Goal: Contribute content: Contribute content

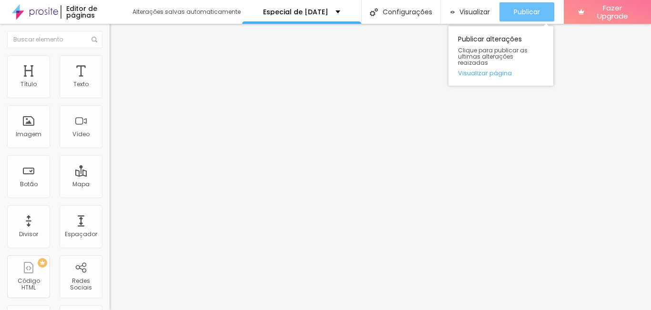
click at [514, 10] on span "Publicar" at bounding box center [526, 12] width 26 height 8
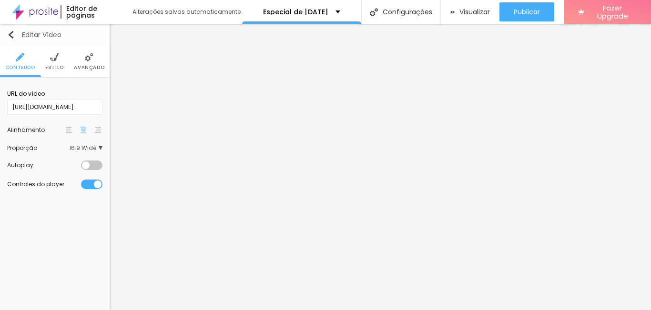
click at [11, 34] on img "button" at bounding box center [11, 35] width 8 height 8
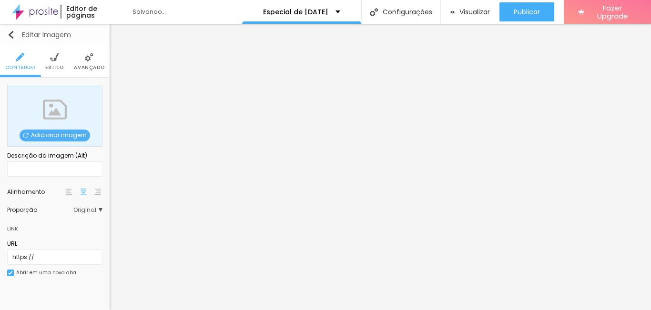
click at [13, 32] on img "button" at bounding box center [11, 35] width 8 height 8
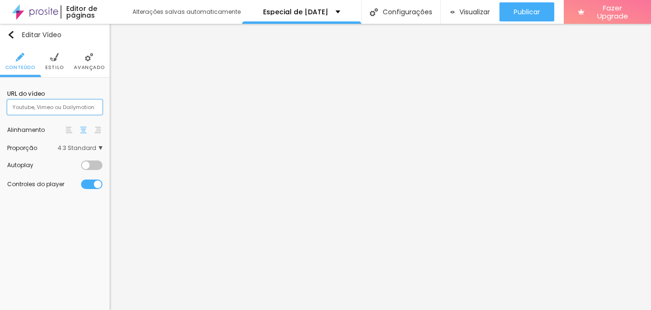
click at [39, 103] on input "text" at bounding box center [54, 107] width 95 height 15
click at [55, 61] on img at bounding box center [54, 57] width 9 height 9
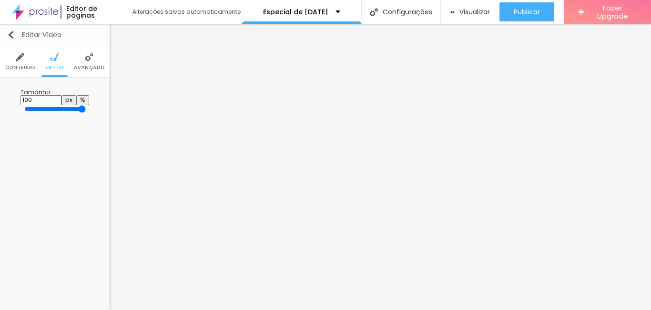
click at [13, 33] on img "button" at bounding box center [11, 35] width 8 height 8
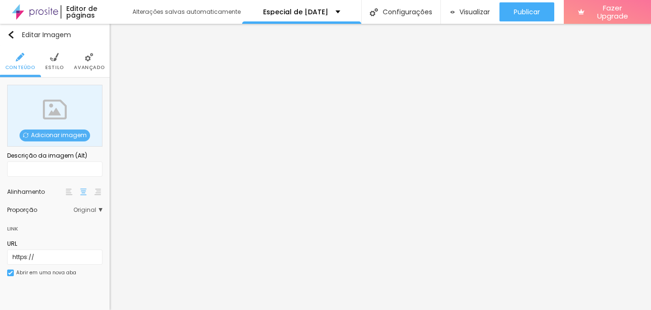
click at [69, 135] on span "Adicionar imagem" at bounding box center [55, 136] width 70 height 12
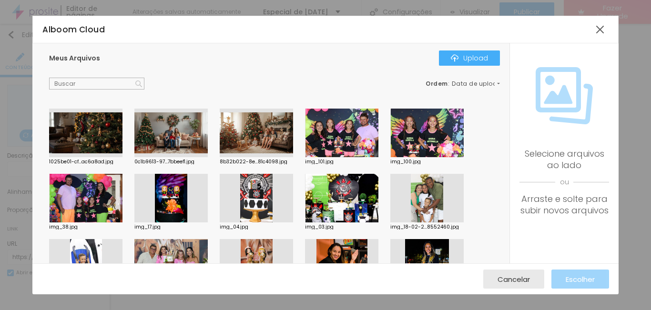
click at [96, 133] on div at bounding box center [85, 133] width 73 height 49
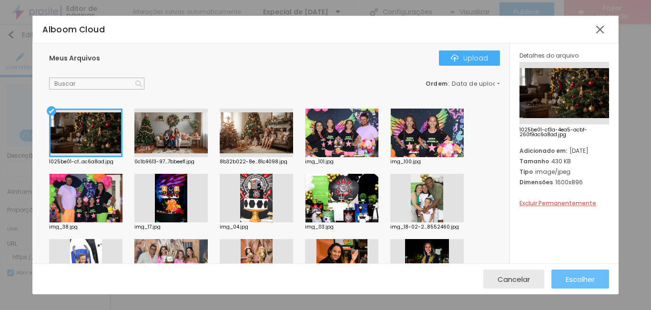
click at [579, 276] on span "Escolher" at bounding box center [579, 279] width 29 height 8
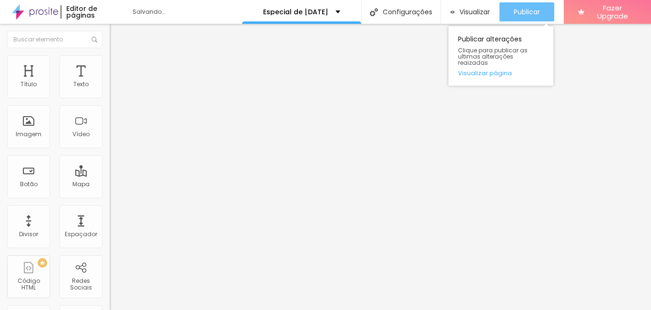
click at [502, 14] on button "Publicar" at bounding box center [526, 11] width 55 height 19
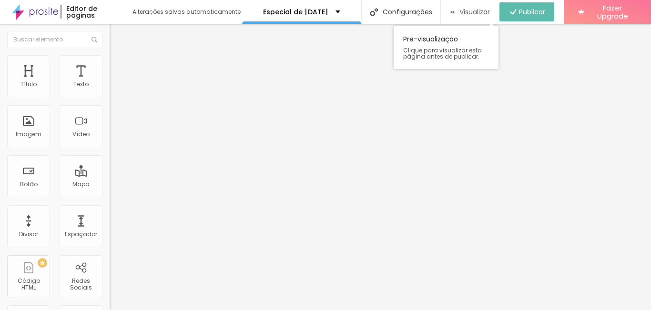
click at [473, 10] on span "Visualizar" at bounding box center [474, 12] width 30 height 8
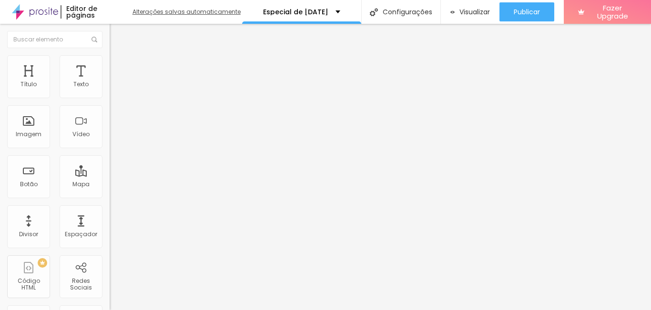
click at [202, 14] on div "Alterações salvas automaticamente" at bounding box center [187, 12] width 110 height 6
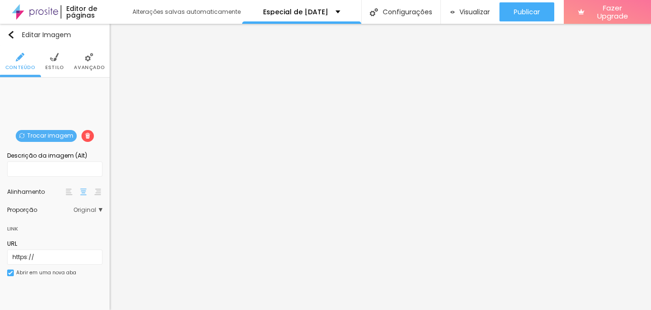
click at [38, 136] on span "Trocar imagem" at bounding box center [46, 136] width 61 height 12
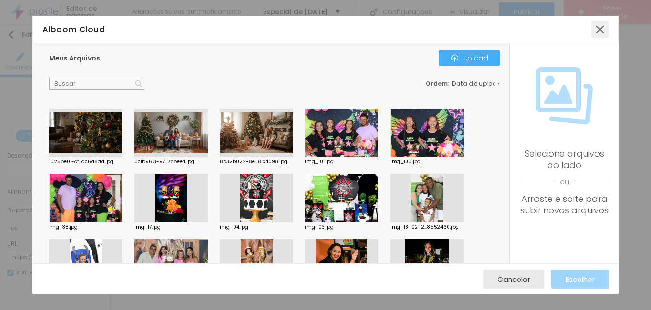
click at [594, 27] on div at bounding box center [599, 29] width 17 height 17
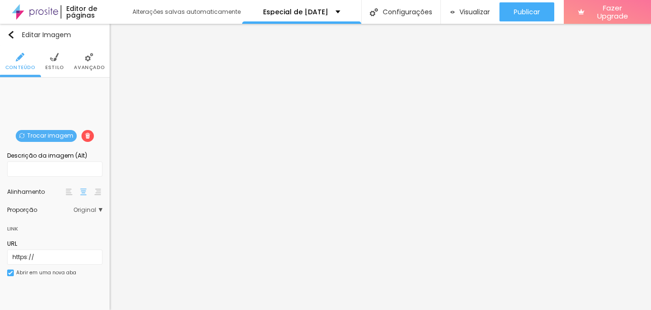
click at [55, 132] on span "Trocar imagem" at bounding box center [46, 136] width 61 height 12
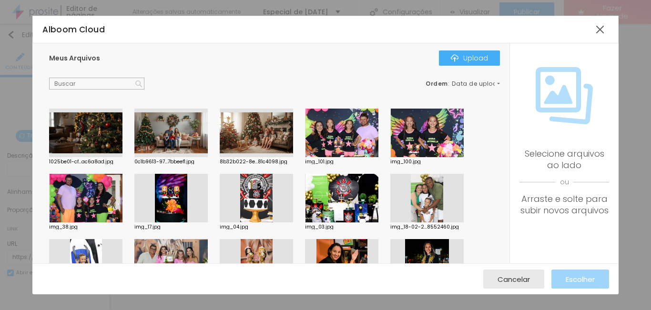
click at [244, 134] on div at bounding box center [256, 133] width 73 height 49
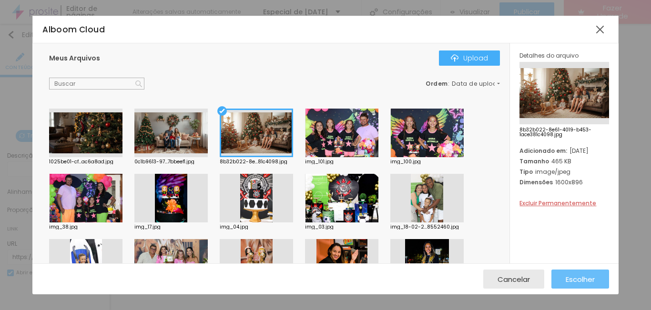
click at [581, 278] on span "Escolher" at bounding box center [579, 279] width 29 height 8
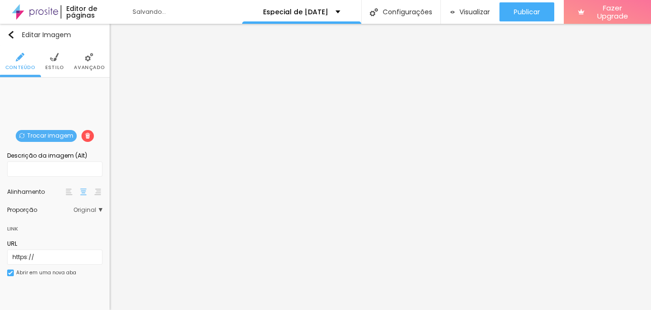
click at [45, 132] on span "Trocar imagem" at bounding box center [46, 136] width 61 height 12
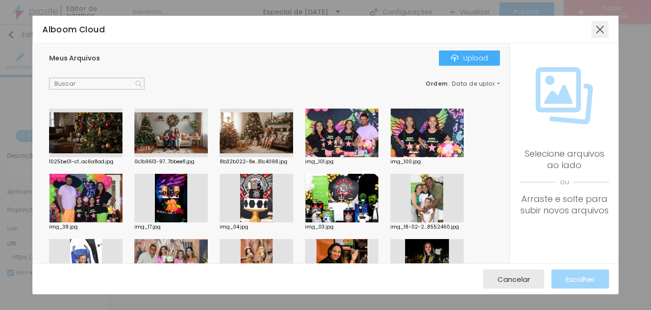
click at [598, 25] on div at bounding box center [599, 29] width 17 height 17
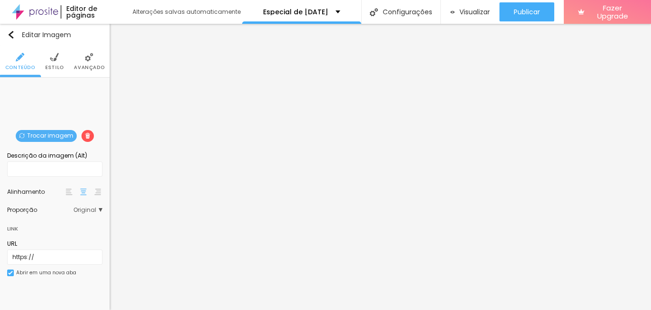
click at [33, 133] on span "Trocar imagem" at bounding box center [46, 136] width 61 height 12
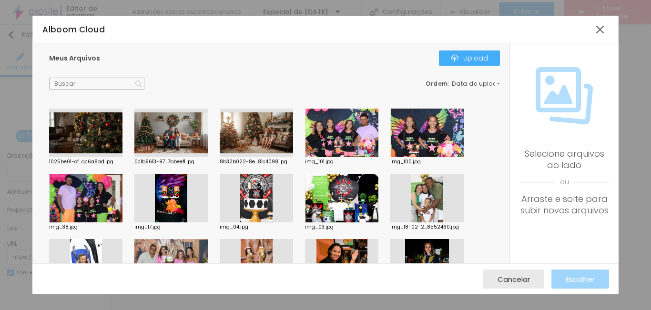
click at [79, 130] on div at bounding box center [85, 133] width 73 height 49
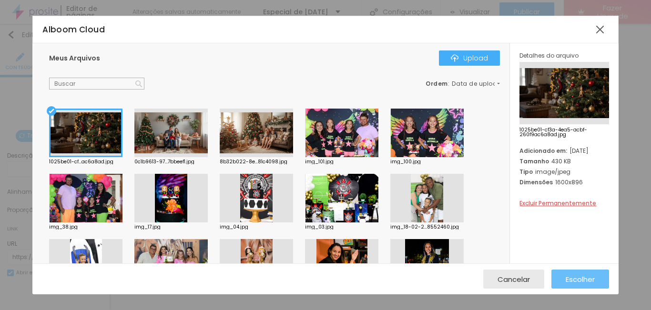
click at [576, 277] on span "Escolher" at bounding box center [579, 279] width 29 height 8
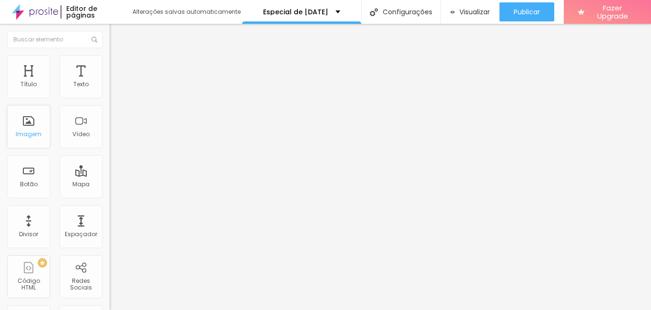
click at [26, 132] on div "Imagem" at bounding box center [29, 134] width 26 height 7
click at [27, 131] on div "Imagem" at bounding box center [29, 134] width 26 height 7
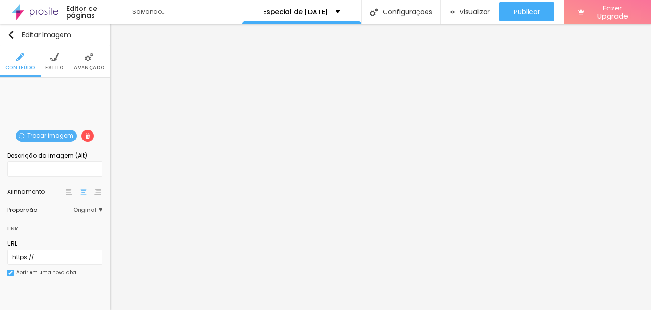
click at [50, 135] on span "Trocar imagem" at bounding box center [46, 136] width 61 height 12
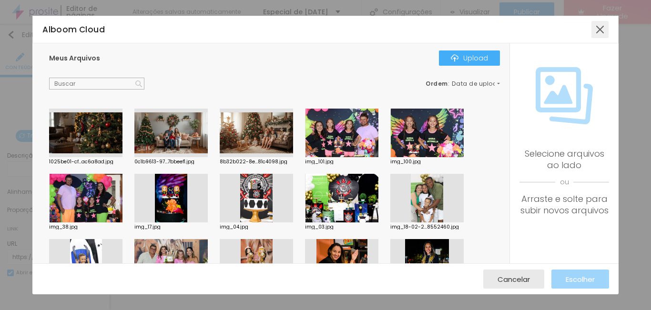
click at [602, 30] on div at bounding box center [599, 29] width 17 height 17
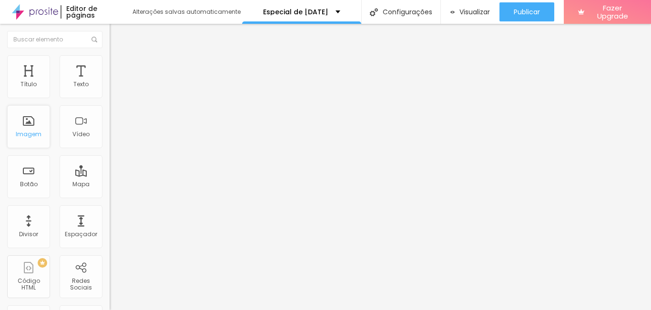
click at [37, 131] on div "Imagem" at bounding box center [29, 134] width 26 height 7
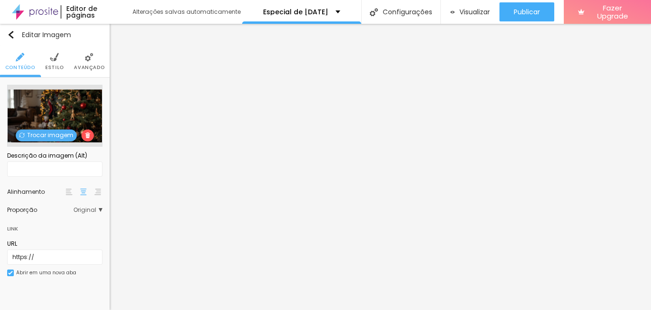
click at [48, 130] on span "Trocar imagem" at bounding box center [46, 136] width 61 height 12
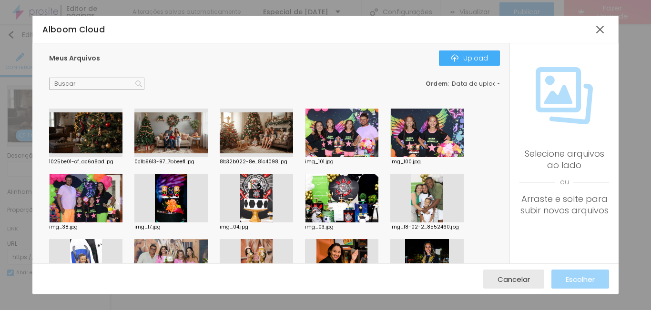
click at [249, 141] on div at bounding box center [256, 133] width 73 height 49
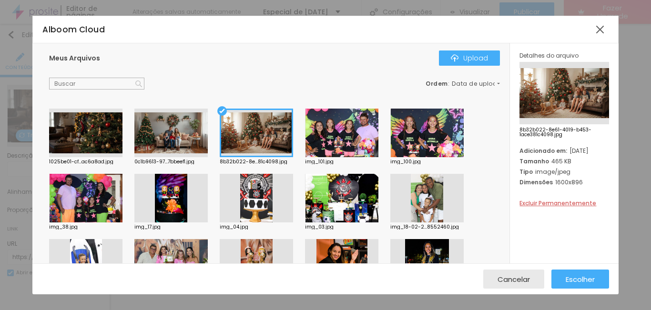
click at [165, 131] on div at bounding box center [170, 133] width 73 height 49
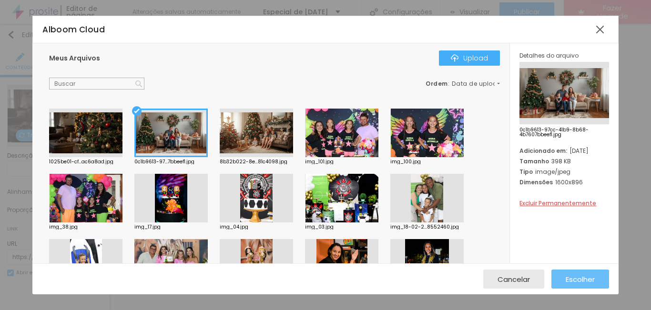
click at [553, 281] on button "Escolher" at bounding box center [580, 279] width 58 height 19
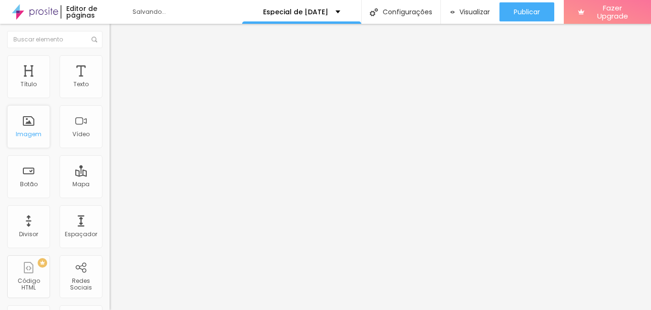
click at [36, 129] on div "Imagem" at bounding box center [28, 126] width 43 height 43
click at [34, 128] on div "Imagem" at bounding box center [28, 126] width 43 height 43
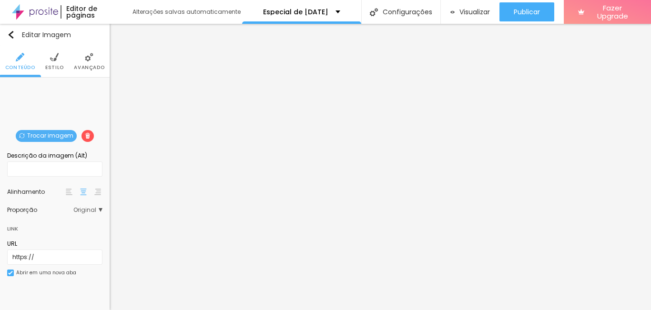
click at [52, 131] on span "Trocar imagem" at bounding box center [46, 136] width 61 height 12
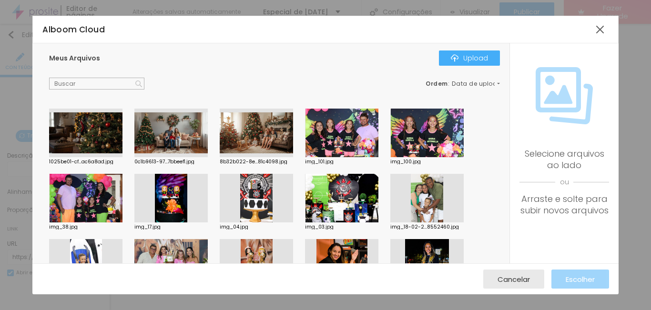
click at [88, 125] on div at bounding box center [85, 133] width 73 height 49
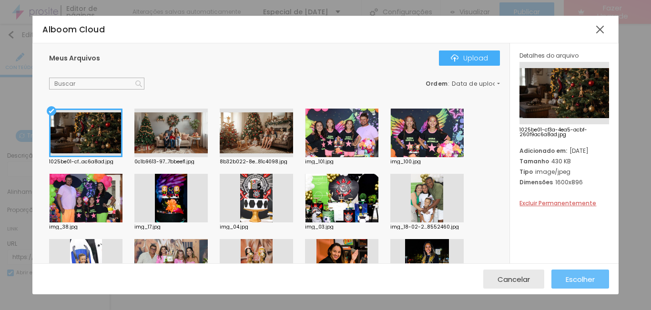
click at [572, 273] on div "Escolher" at bounding box center [579, 279] width 29 height 19
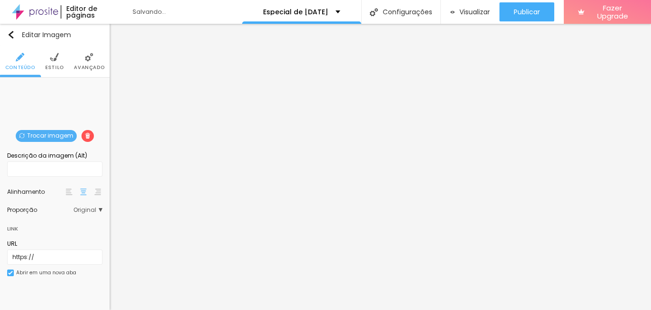
click at [51, 135] on span "Trocar imagem" at bounding box center [46, 136] width 61 height 12
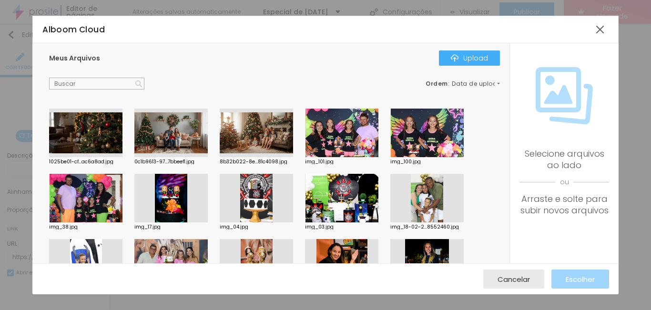
click at [254, 126] on div at bounding box center [256, 133] width 73 height 49
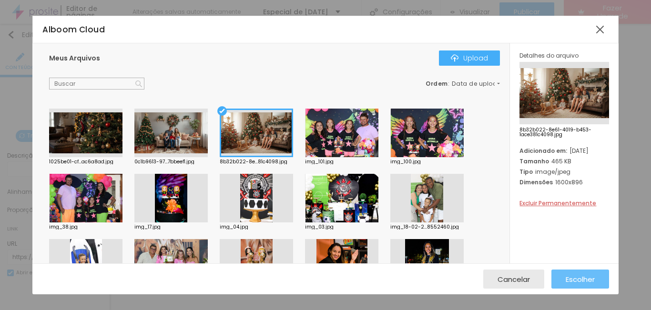
click at [589, 277] on span "Escolher" at bounding box center [579, 279] width 29 height 8
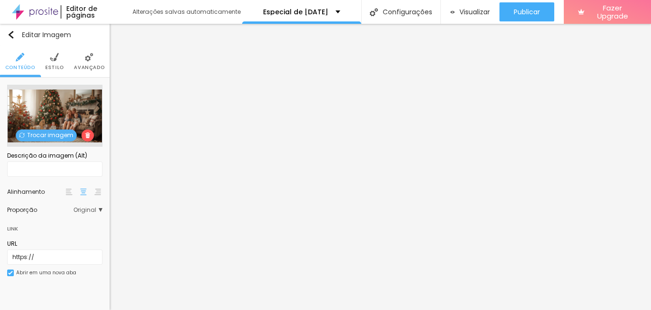
scroll to position [0, 0]
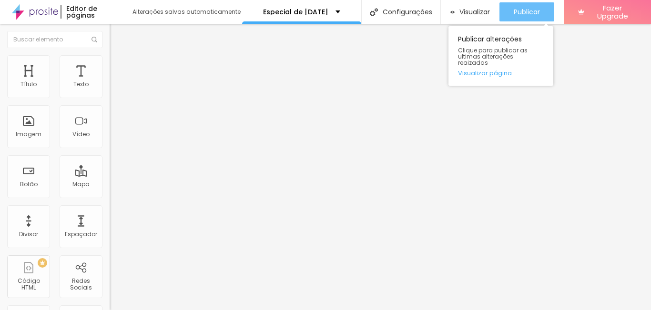
click at [533, 13] on span "Publicar" at bounding box center [526, 12] width 26 height 8
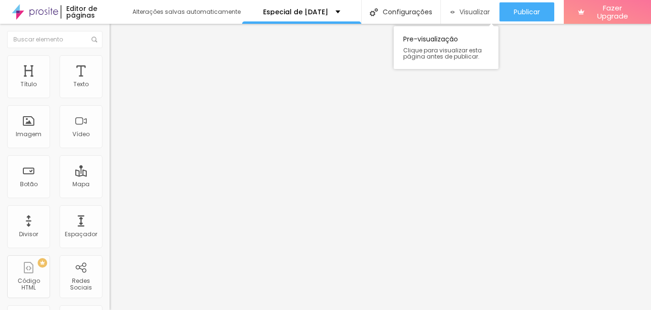
click at [462, 9] on span "Visualizar" at bounding box center [474, 12] width 30 height 8
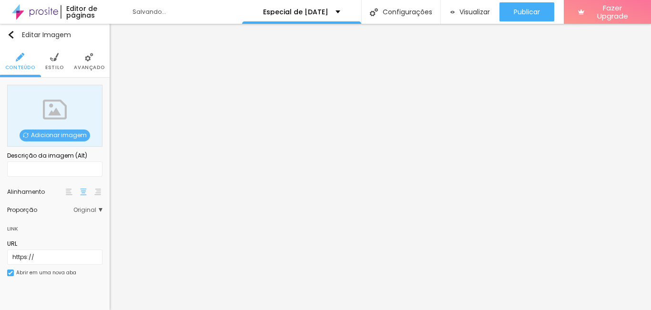
click at [64, 130] on span "Adicionar imagem" at bounding box center [55, 136] width 70 height 12
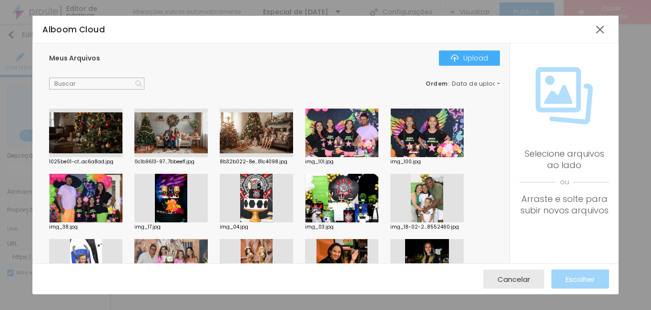
click at [88, 128] on div at bounding box center [85, 133] width 73 height 49
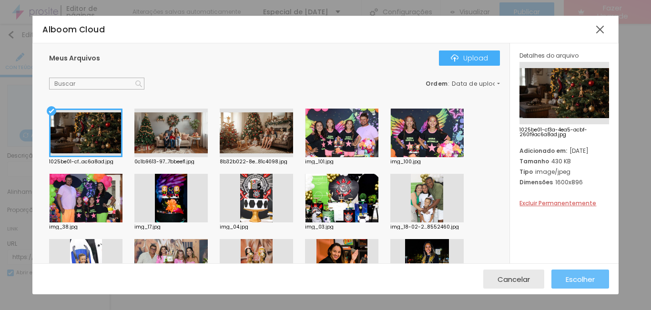
click at [556, 278] on button "Escolher" at bounding box center [580, 279] width 58 height 19
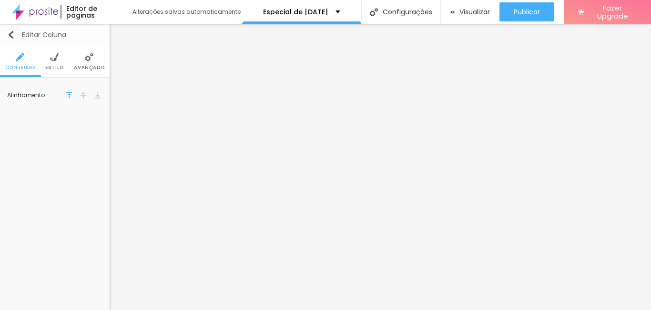
click at [14, 34] on img "button" at bounding box center [11, 35] width 8 height 8
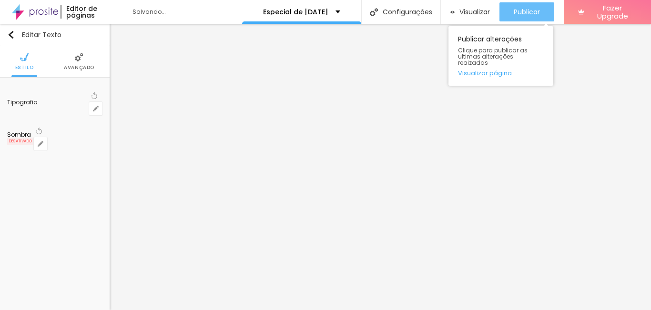
click at [502, 6] on button "Publicar" at bounding box center [526, 11] width 55 height 19
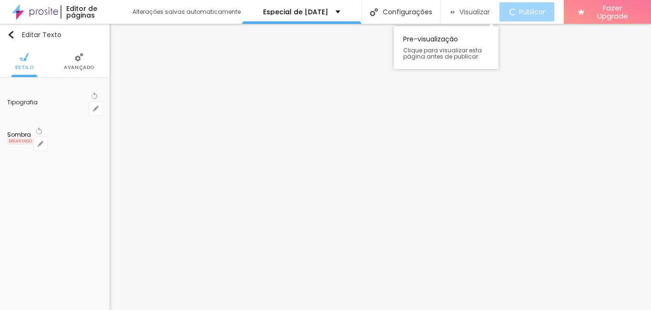
click at [471, 13] on span "Visualizar" at bounding box center [474, 12] width 30 height 8
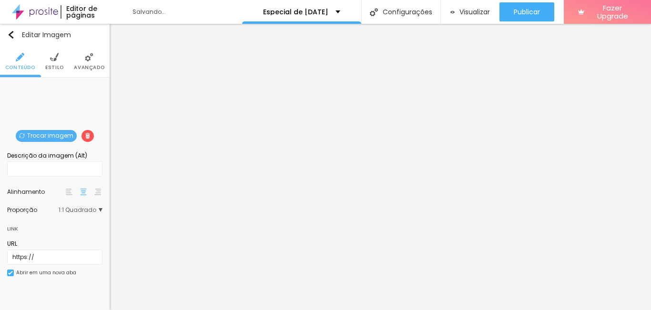
click at [57, 133] on span "Trocar imagem" at bounding box center [46, 136] width 61 height 12
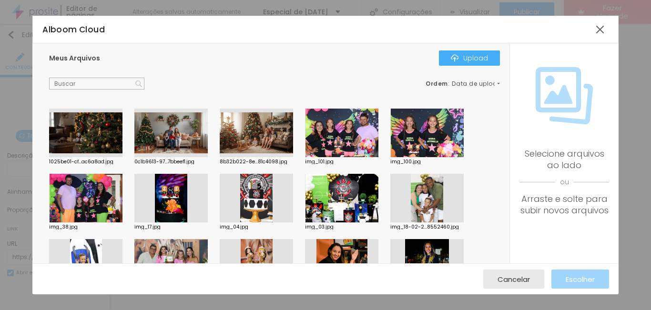
click at [174, 143] on div at bounding box center [170, 133] width 73 height 49
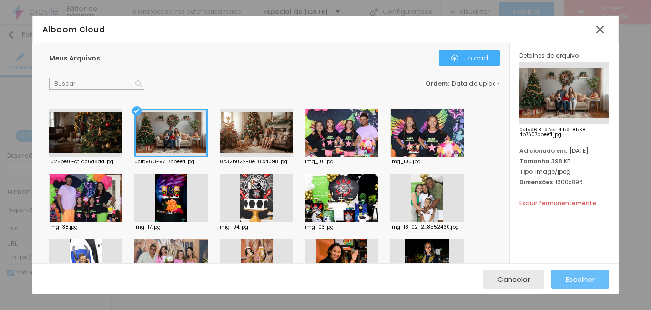
click at [561, 278] on button "Escolher" at bounding box center [580, 279] width 58 height 19
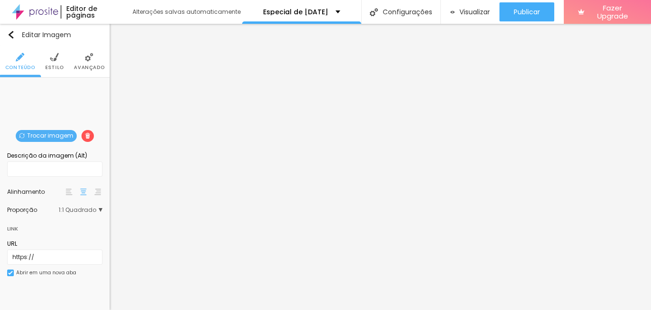
click at [60, 132] on span "Trocar imagem" at bounding box center [46, 136] width 61 height 12
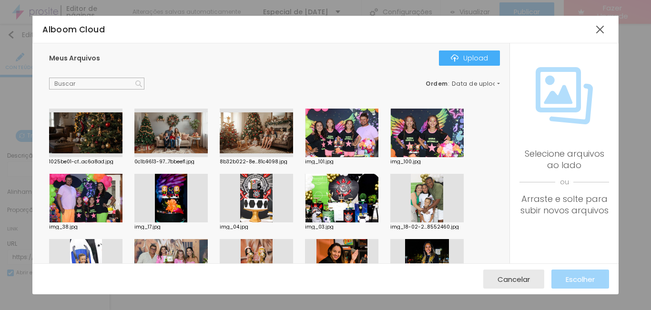
click at [103, 131] on div at bounding box center [85, 133] width 73 height 49
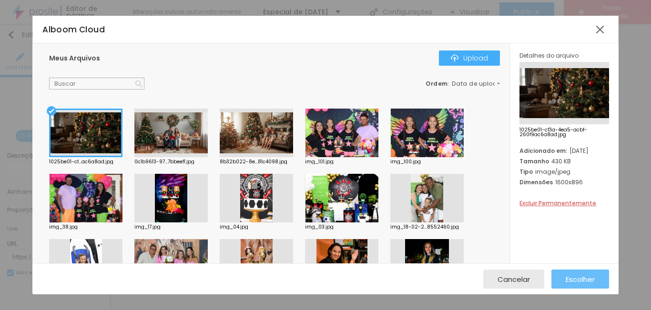
click at [576, 277] on span "Escolher" at bounding box center [579, 279] width 29 height 8
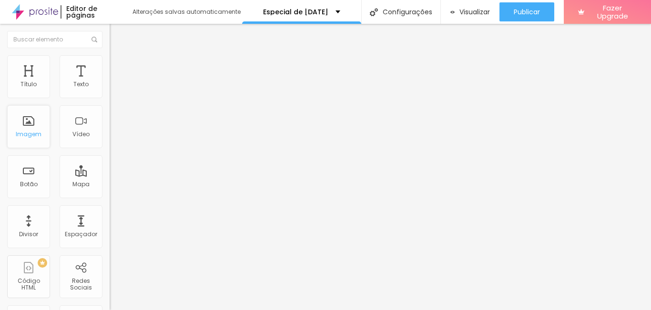
click at [26, 131] on div "Imagem" at bounding box center [29, 134] width 26 height 7
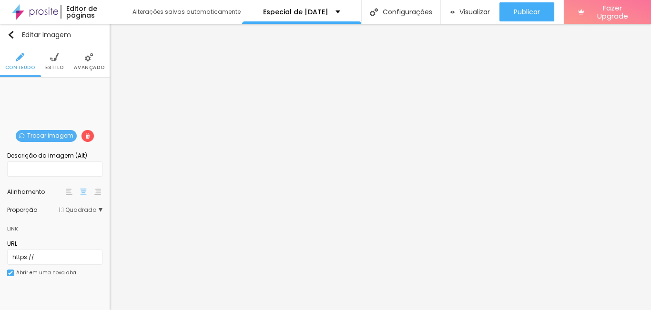
click at [43, 137] on span "Trocar imagem" at bounding box center [46, 136] width 61 height 12
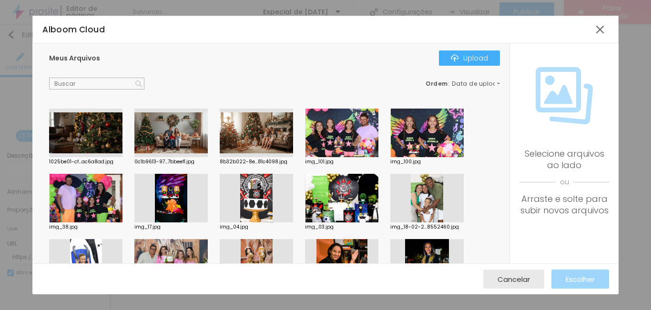
click at [242, 133] on div at bounding box center [256, 133] width 73 height 49
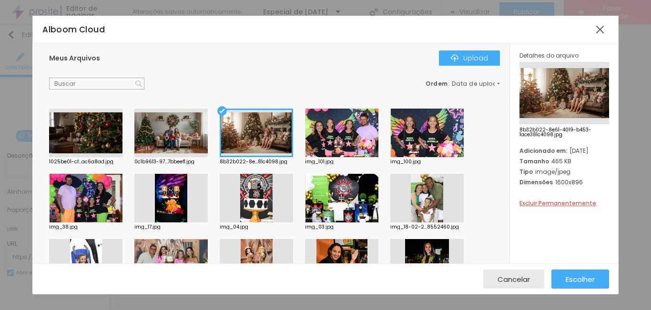
click at [576, 95] on div at bounding box center [563, 93] width 89 height 62
click at [572, 275] on span "Escolher" at bounding box center [579, 279] width 29 height 8
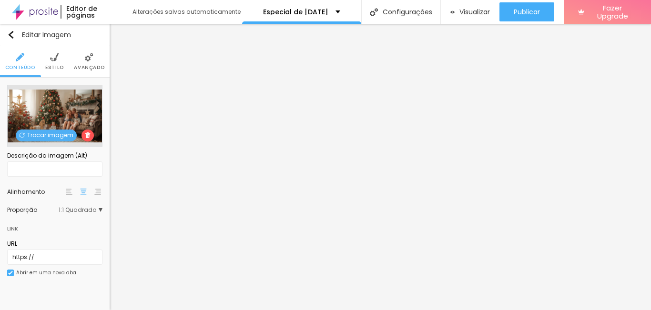
click at [47, 61] on li "Estilo" at bounding box center [54, 61] width 19 height 31
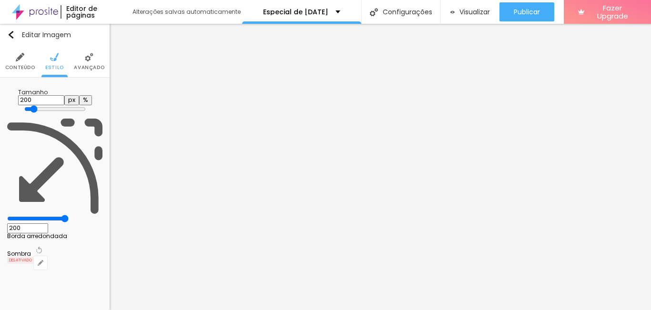
click at [90, 55] on img at bounding box center [89, 57] width 9 height 9
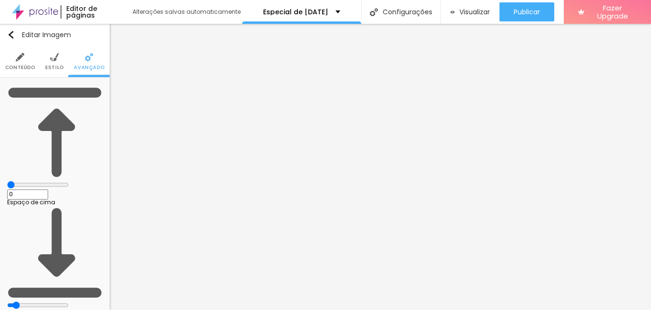
click at [55, 54] on img at bounding box center [54, 57] width 9 height 9
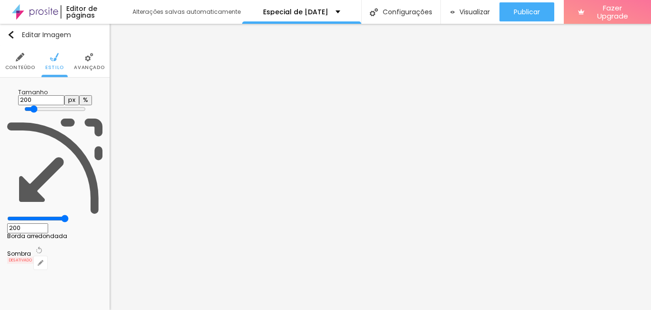
click at [20, 58] on img at bounding box center [20, 57] width 9 height 9
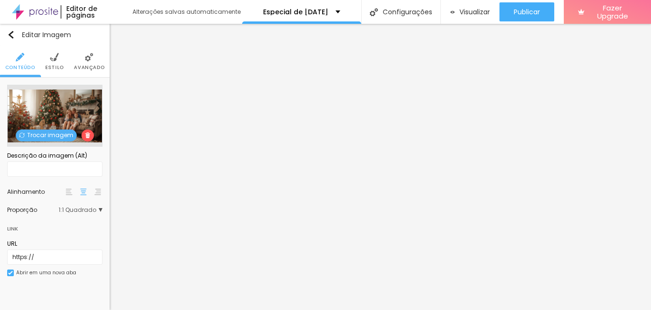
click at [79, 59] on li "Avançado" at bounding box center [89, 61] width 30 height 31
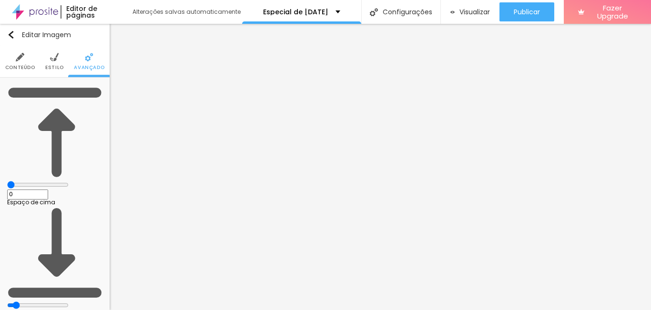
type input "2"
type input "15"
type input "16"
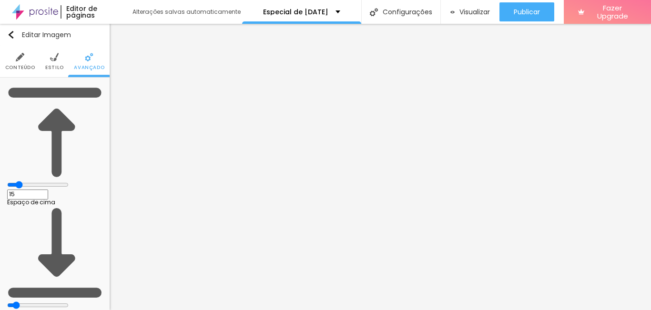
type input "16"
drag, startPoint x: 23, startPoint y: 95, endPoint x: 30, endPoint y: 96, distance: 7.8
click at [30, 181] on input "range" at bounding box center [37, 185] width 61 height 8
type input "14"
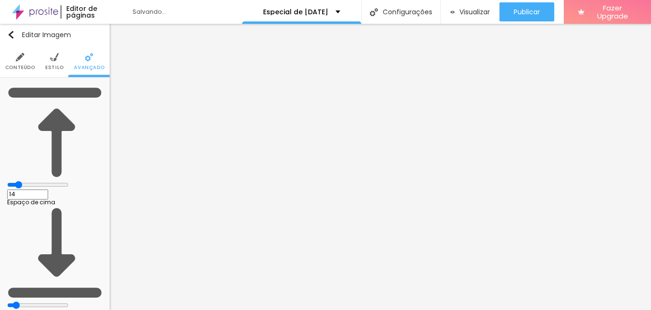
type input "0"
drag, startPoint x: 31, startPoint y: 93, endPoint x: 11, endPoint y: 94, distance: 20.5
type input "0"
click at [11, 181] on input "range" at bounding box center [37, 185] width 61 height 8
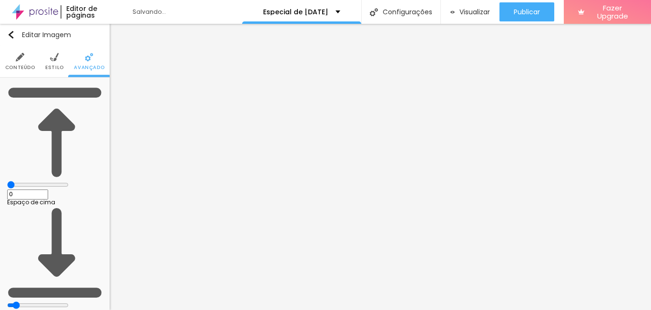
click at [54, 60] on img at bounding box center [54, 57] width 9 height 9
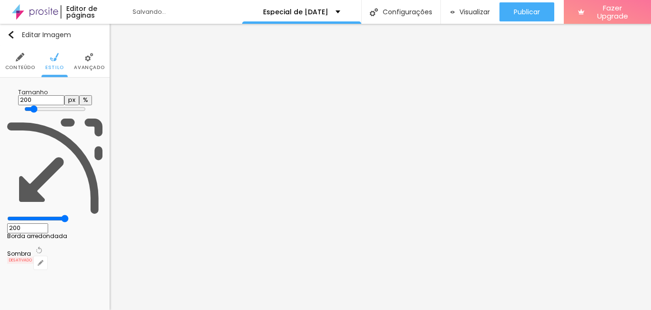
click at [17, 53] on img at bounding box center [20, 57] width 9 height 9
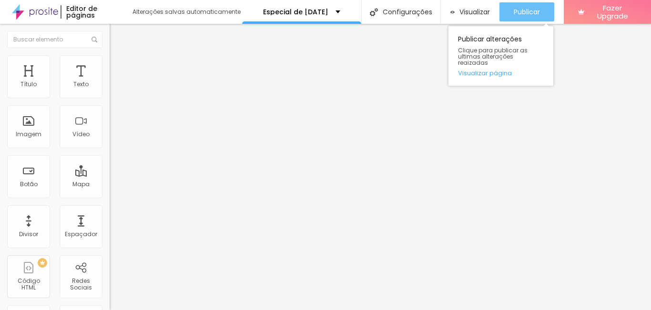
click at [525, 15] on span "Publicar" at bounding box center [526, 12] width 26 height 8
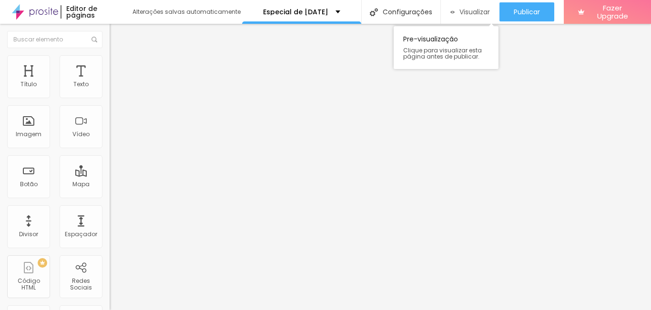
click at [480, 12] on span "Visualizar" at bounding box center [474, 12] width 30 height 8
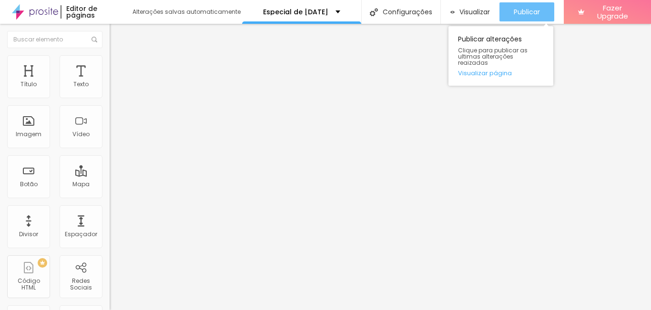
click at [531, 6] on div "Publicar" at bounding box center [526, 11] width 26 height 19
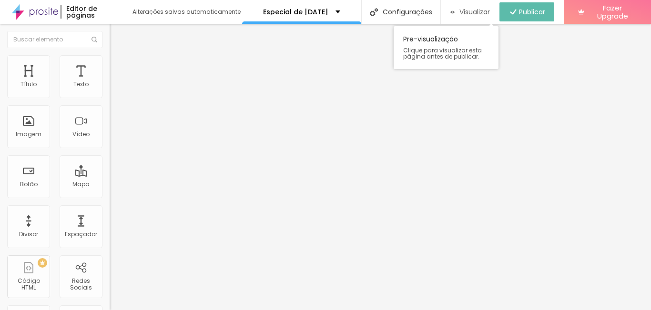
click at [471, 8] on span "Visualizar" at bounding box center [474, 12] width 30 height 8
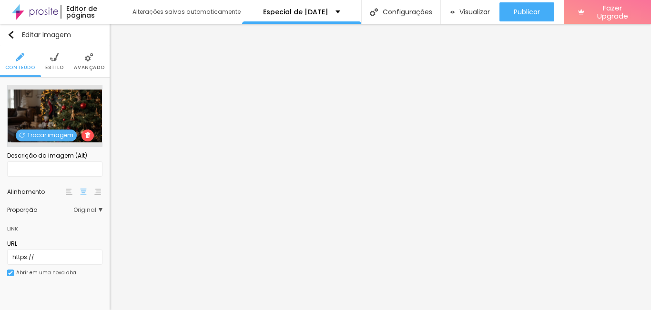
click at [41, 134] on span "Trocar imagem" at bounding box center [46, 136] width 61 height 12
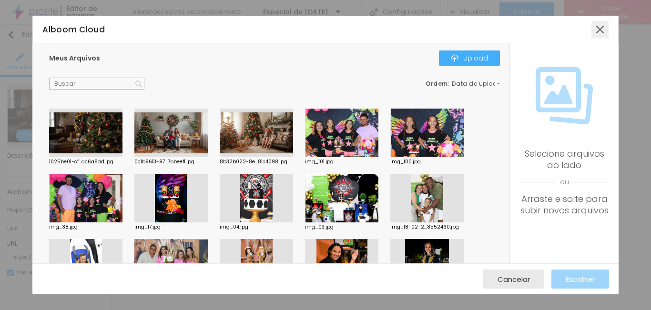
click at [597, 28] on div at bounding box center [599, 29] width 17 height 17
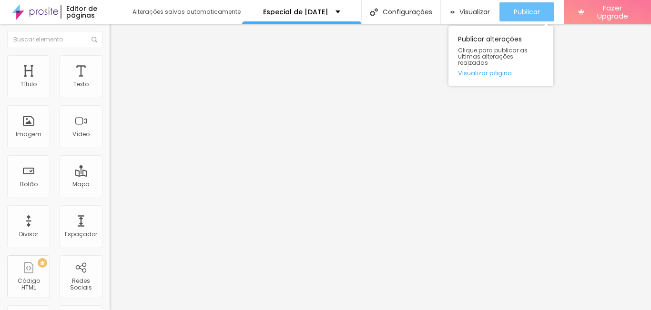
click at [513, 3] on div "Publicar" at bounding box center [526, 11] width 26 height 19
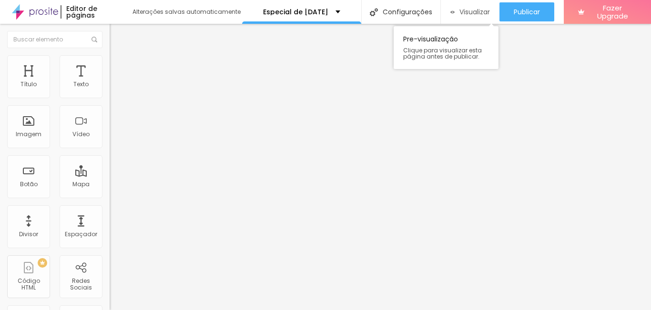
click at [474, 11] on span "Visualizar" at bounding box center [474, 12] width 30 height 8
